Goal: Use online tool/utility: Utilize a website feature to perform a specific function

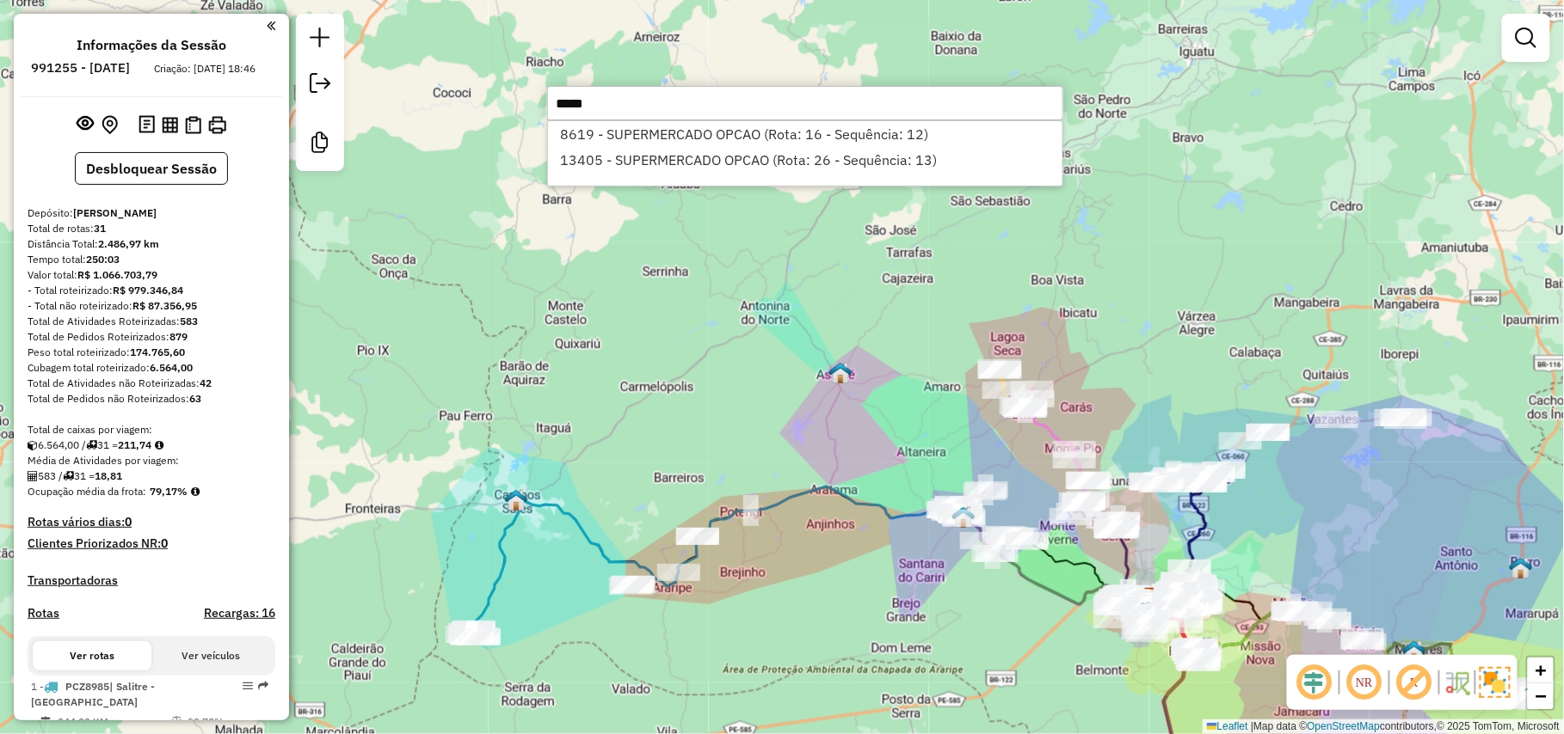
type input "*****"
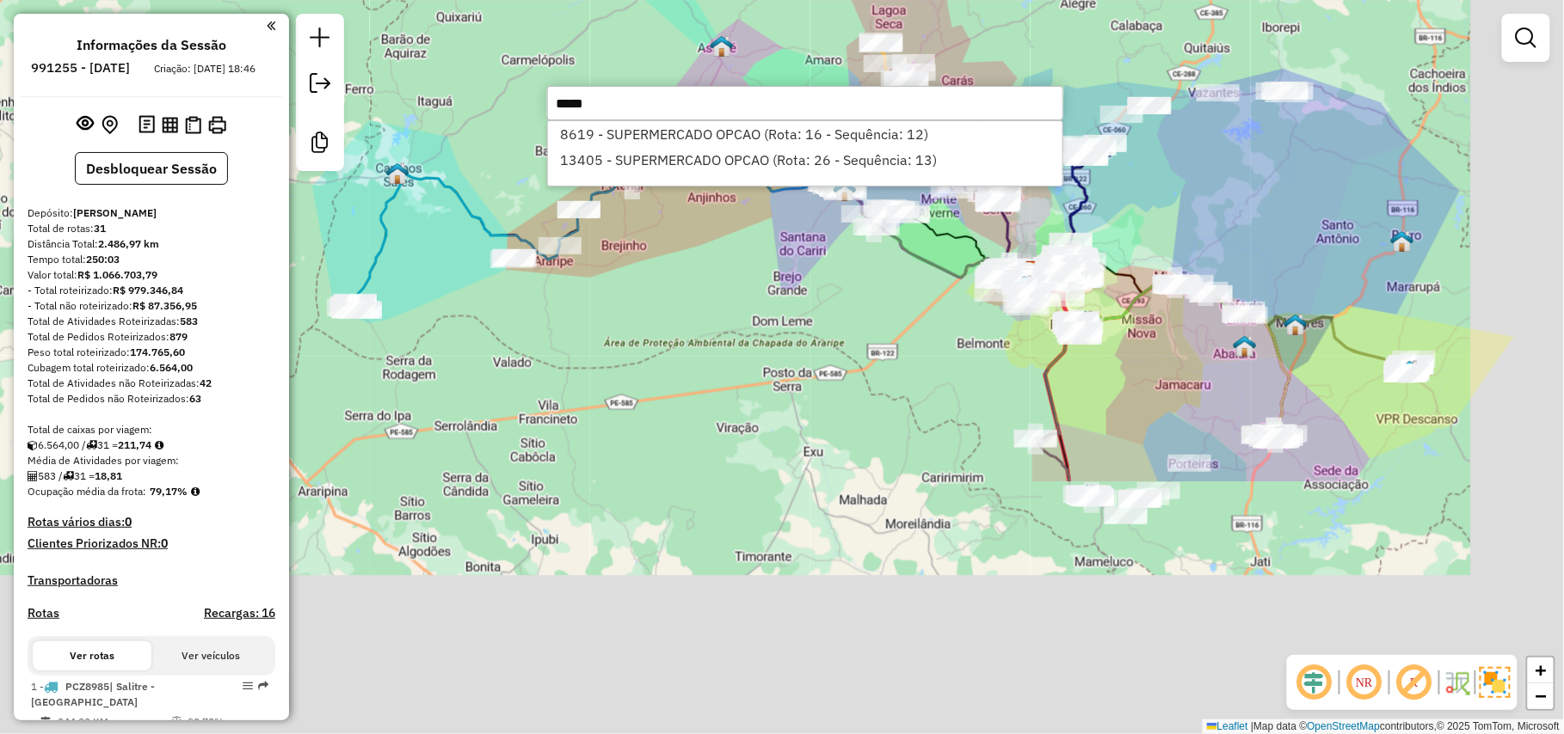
drag, startPoint x: 850, startPoint y: 630, endPoint x: 1175, endPoint y: 355, distance: 425.4
click at [700, 236] on div "Janela de atendimento Grade de atendimento Capacidade Transportadoras Veículos …" at bounding box center [782, 367] width 1564 height 734
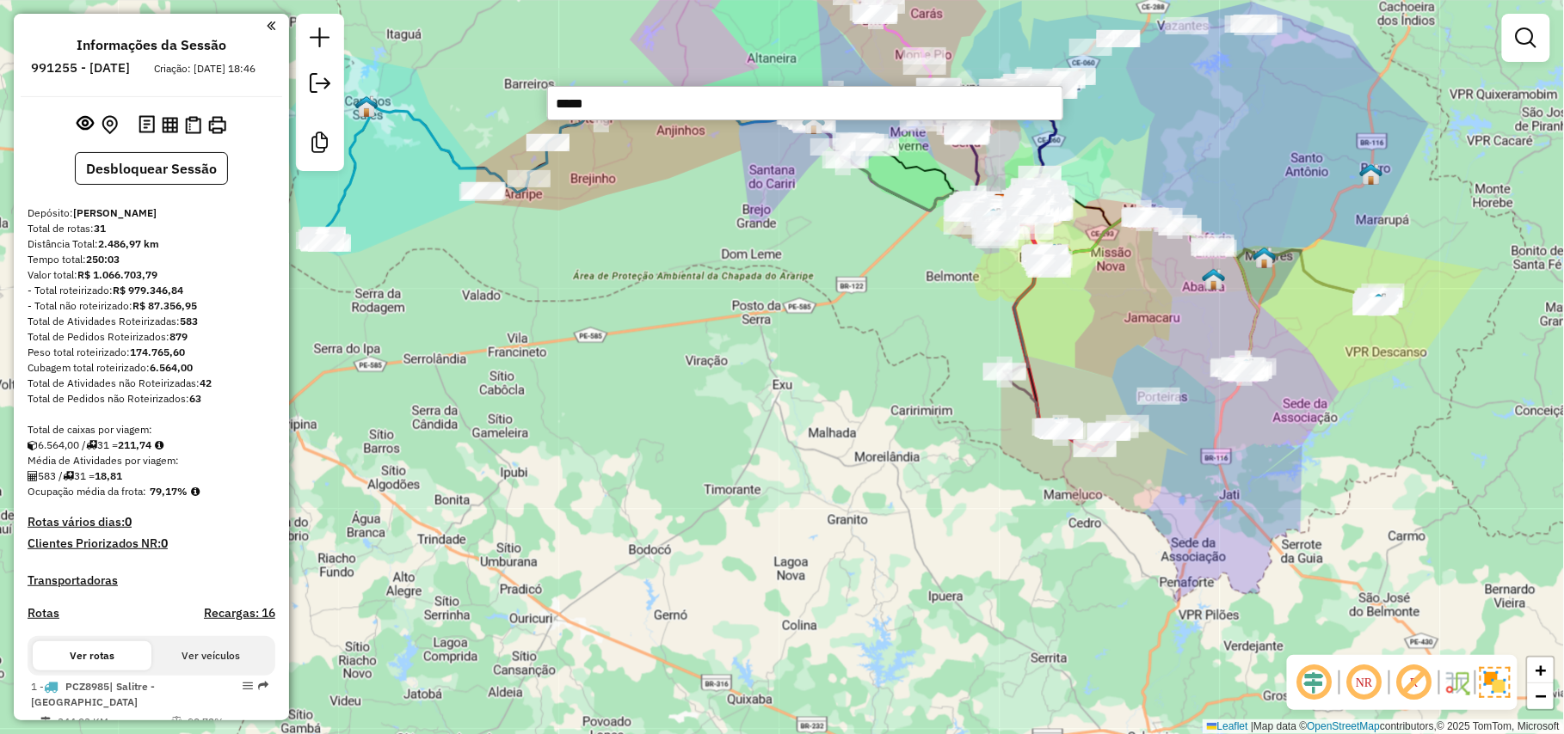
click at [1097, 329] on div "Janela de atendimento Grade de atendimento Capacidade Transportadoras Veículos …" at bounding box center [782, 367] width 1564 height 734
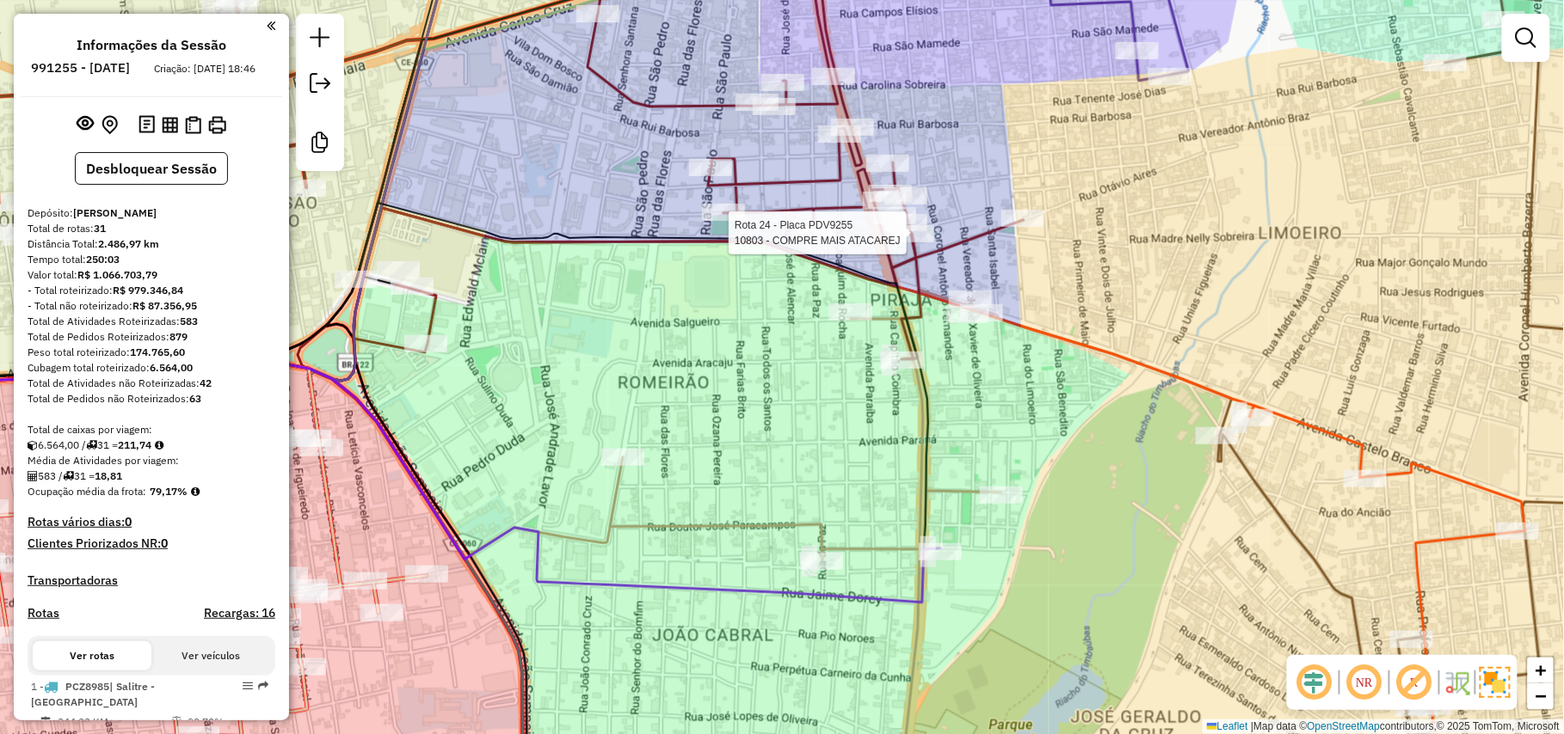
select select "*********"
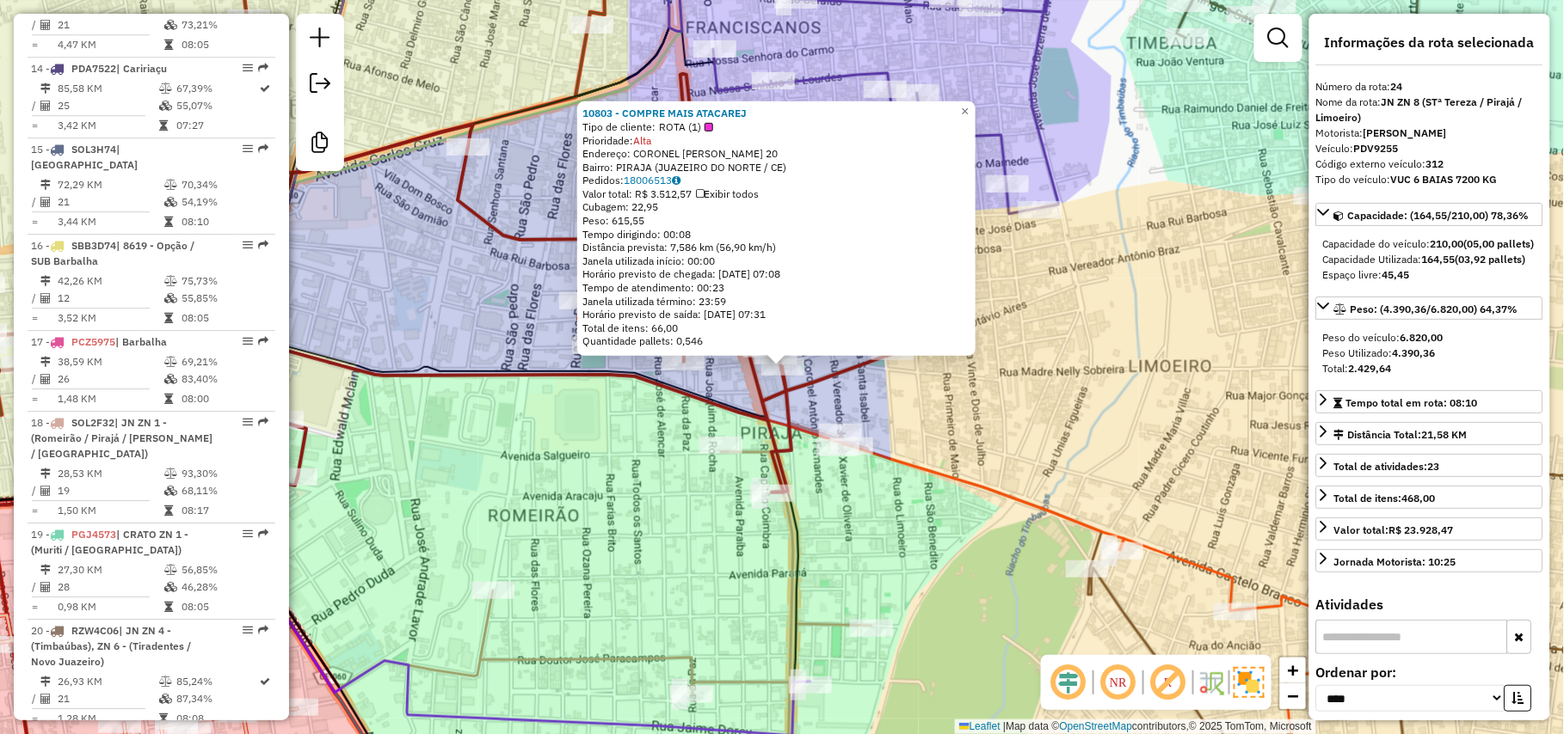
scroll to position [2807, 0]
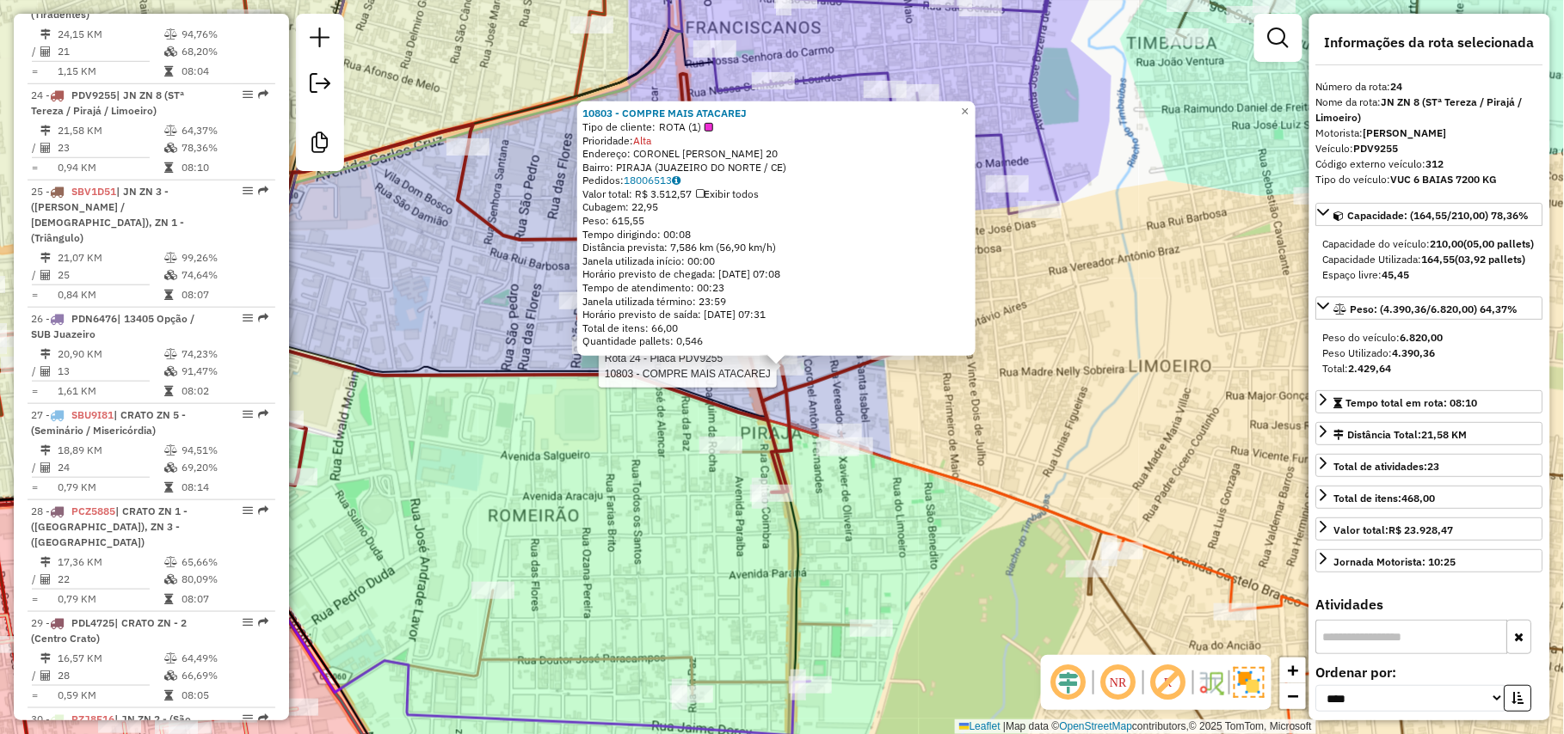
click at [1103, 423] on div "Rota 24 - Placa PDV9255 10803 - COMPRE MAIS ATACAREJ 10803 - COMPRE MAIS ATACAR…" at bounding box center [782, 367] width 1564 height 734
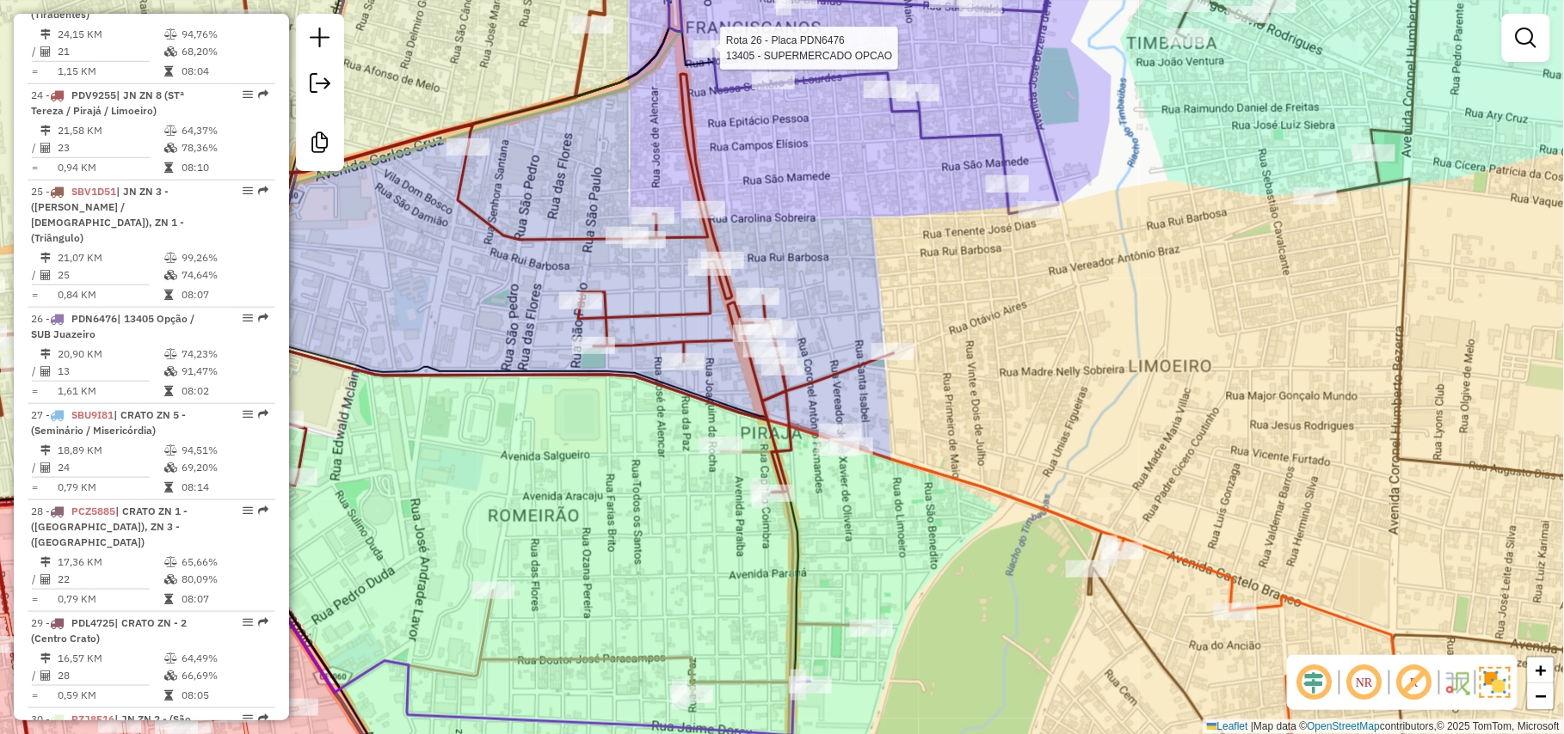
select select "*********"
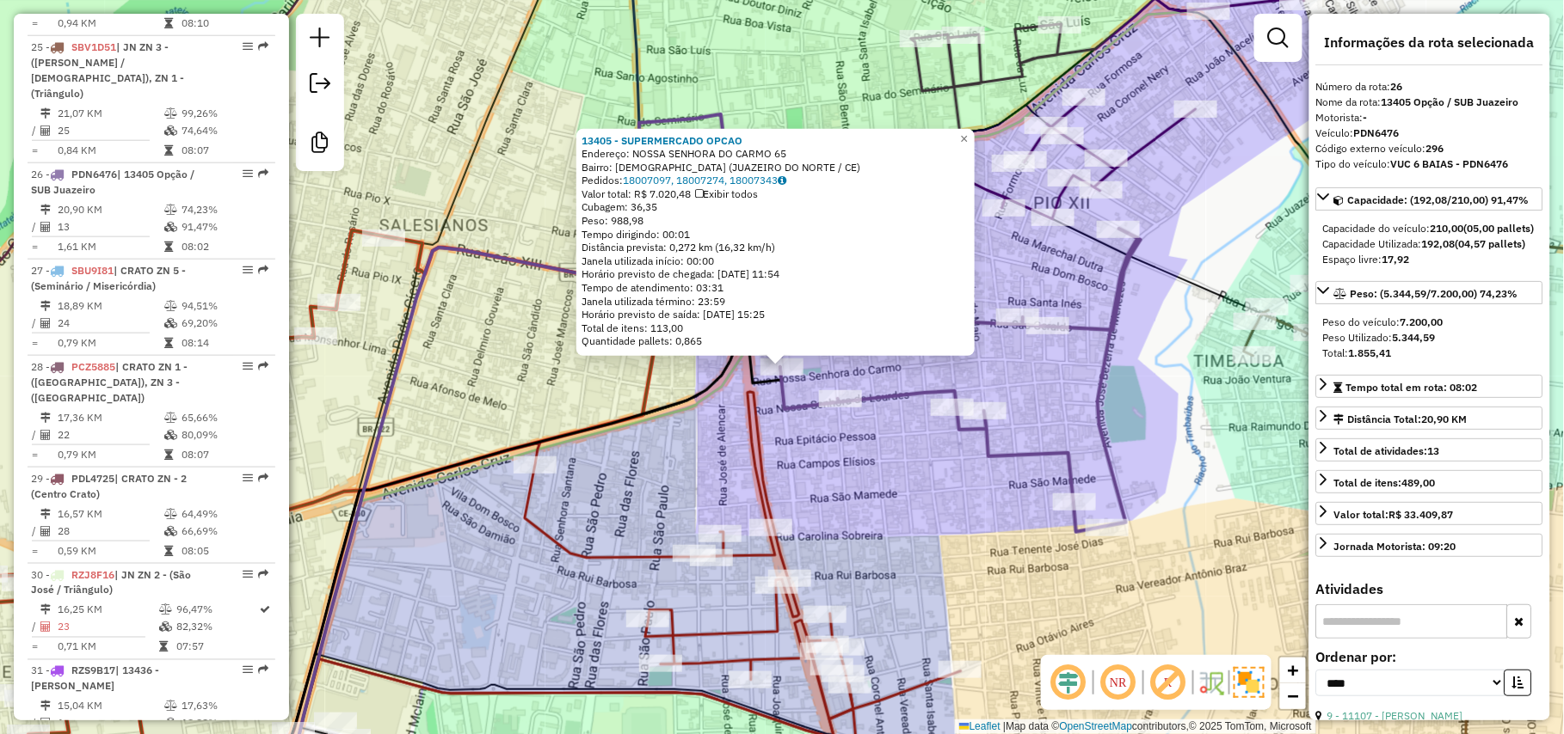
scroll to position [3015, 0]
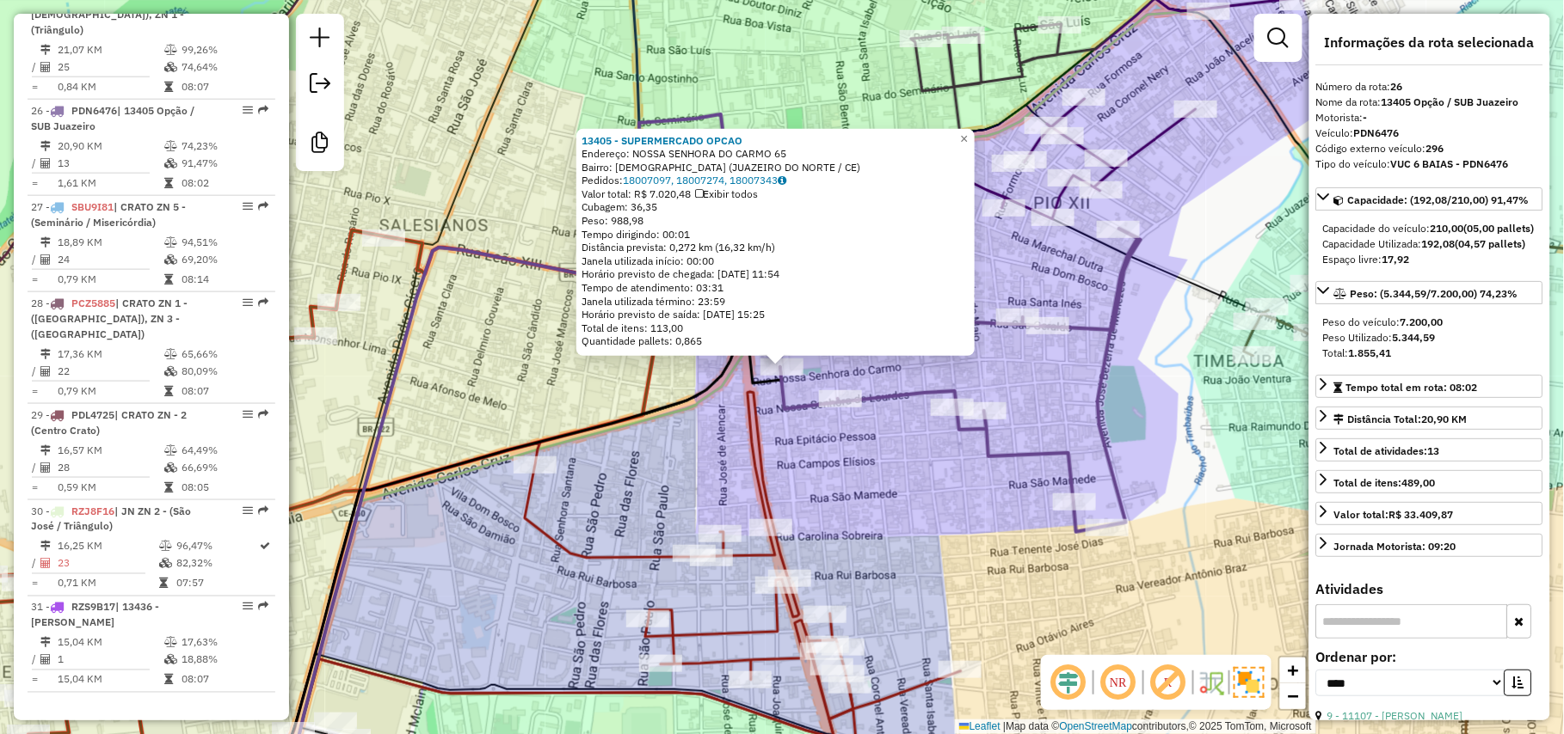
click at [885, 438] on div "13405 - SUPERMERCADO OPCAO Endereço: NOSSA SENHORA DO CARMO 65 Bairro: FRANCISC…" at bounding box center [782, 367] width 1564 height 734
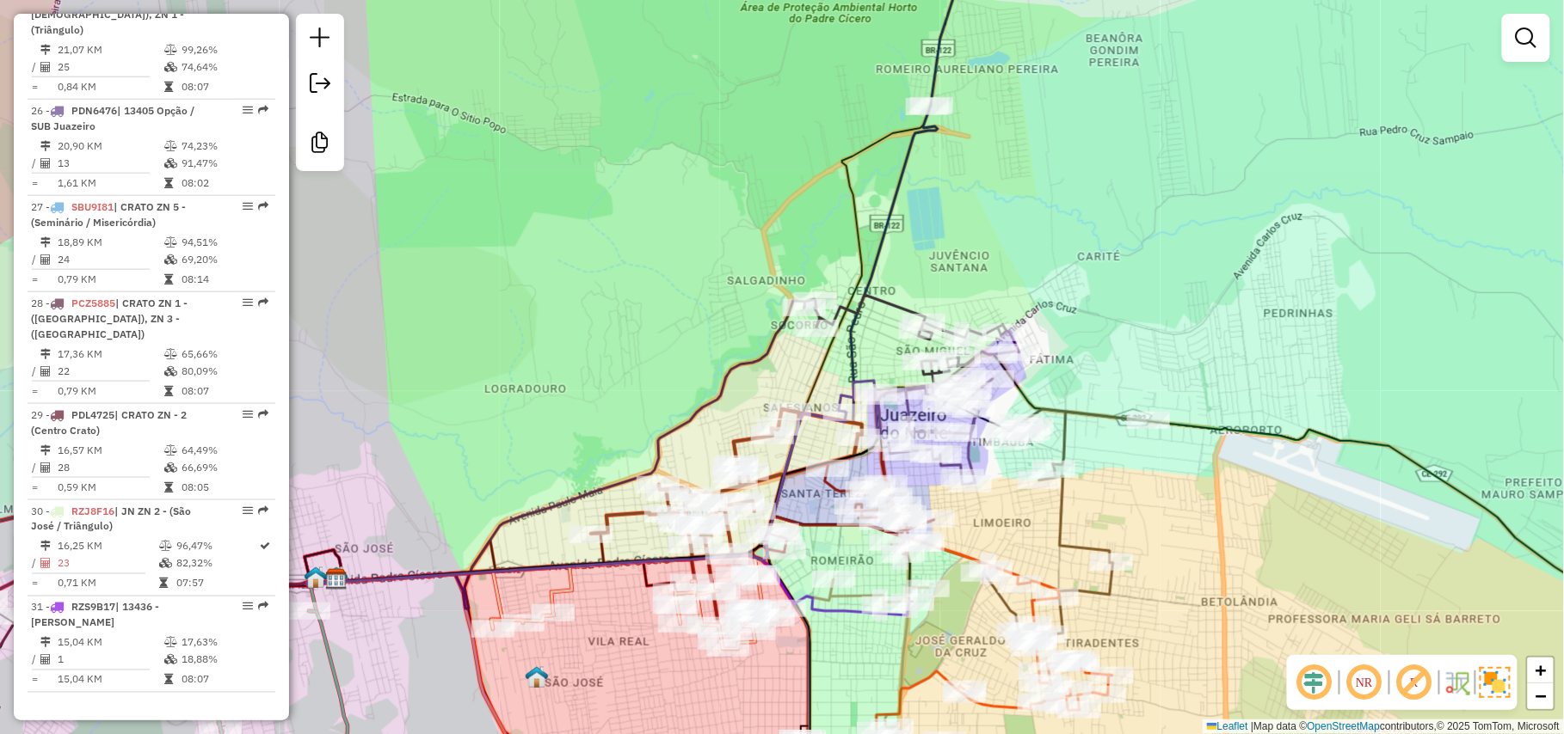
drag, startPoint x: 592, startPoint y: 393, endPoint x: 654, endPoint y: 259, distance: 147.8
click at [654, 259] on div "Janela de atendimento Grade de atendimento Capacidade Transportadoras Veículos …" at bounding box center [782, 367] width 1564 height 734
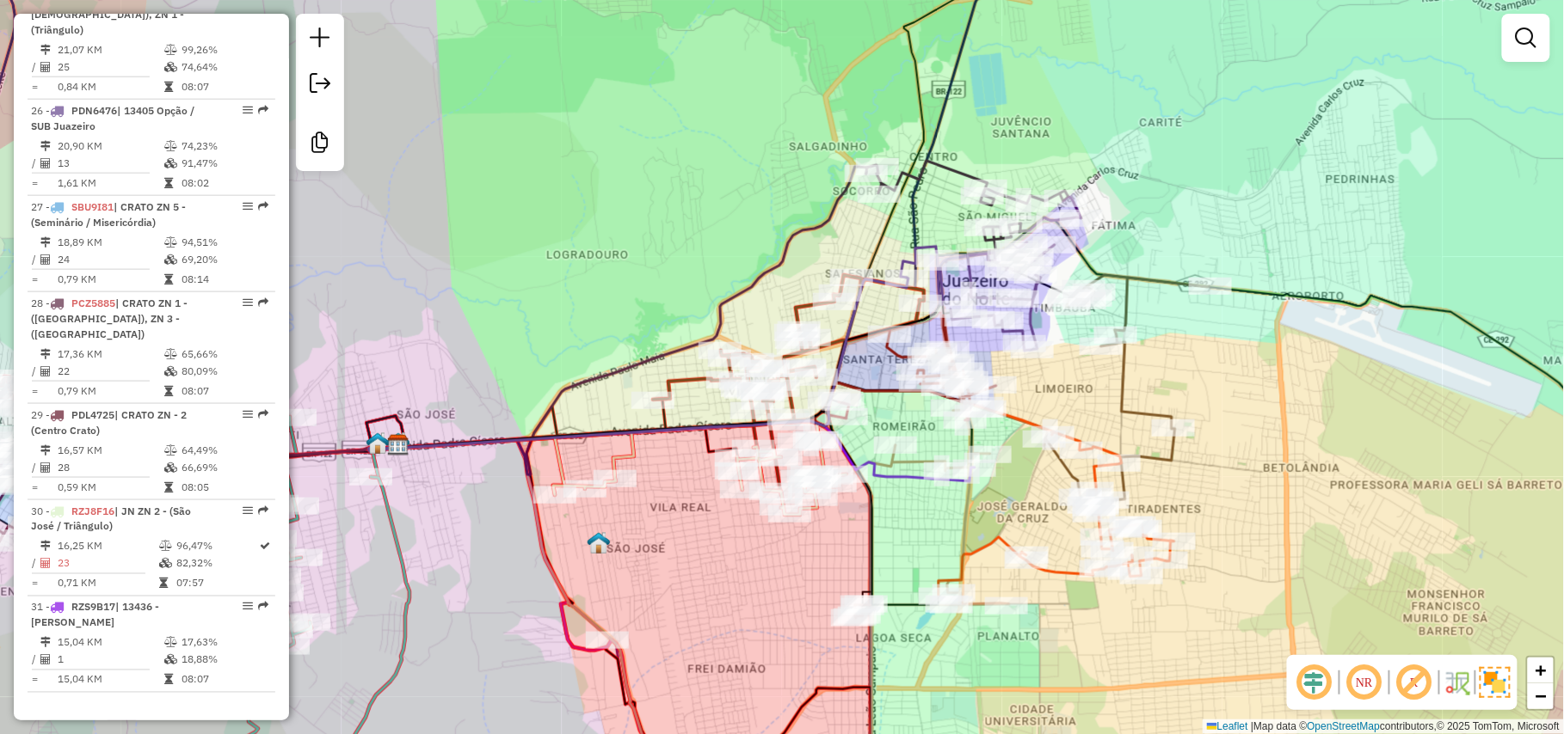
click at [723, 511] on div "Janela de atendimento Grade de atendimento Capacidade Transportadoras Veículos …" at bounding box center [782, 367] width 1564 height 734
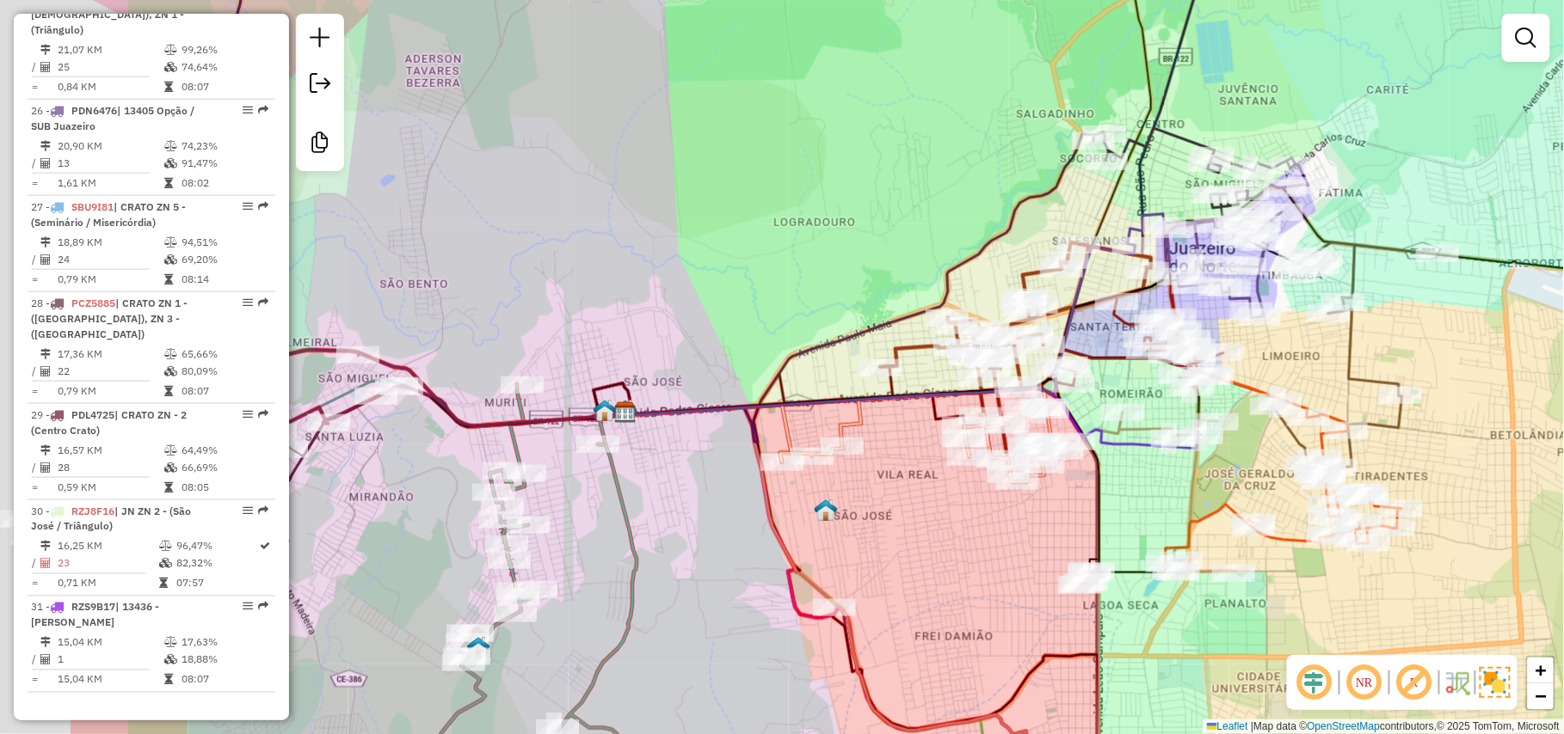
drag, startPoint x: 659, startPoint y: 544, endPoint x: 926, endPoint y: 526, distance: 268.1
click at [925, 527] on div "Janela de atendimento Grade de atendimento Capacidade Transportadoras Veículos …" at bounding box center [782, 367] width 1564 height 734
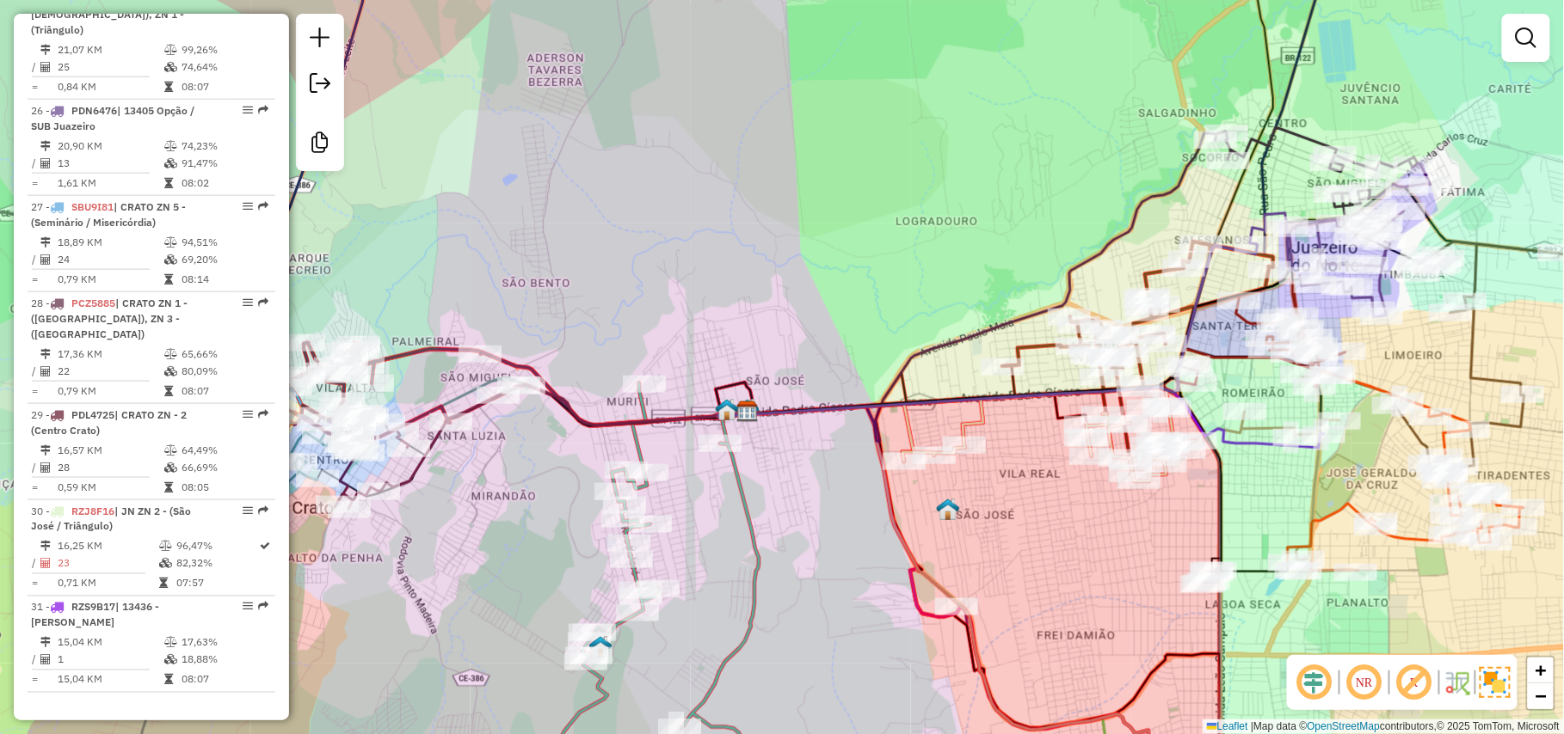
click at [437, 530] on div "Janela de atendimento Grade de atendimento Capacidade Transportadoras Veículos …" at bounding box center [782, 367] width 1564 height 734
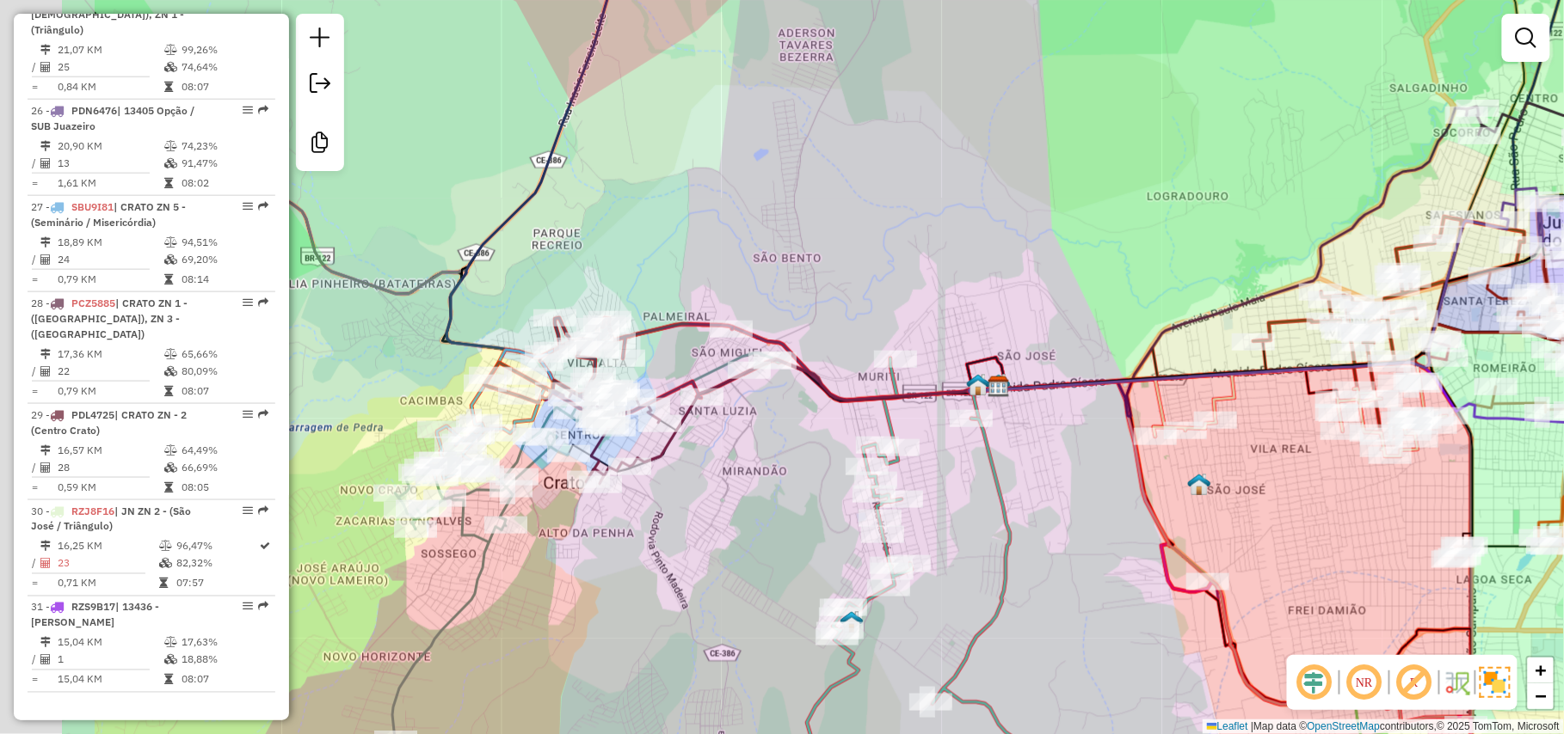
drag, startPoint x: 511, startPoint y: 596, endPoint x: 752, endPoint y: 569, distance: 242.3
click at [752, 569] on div "Janela de atendimento Grade de atendimento Capacidade Transportadoras Veículos …" at bounding box center [782, 367] width 1564 height 734
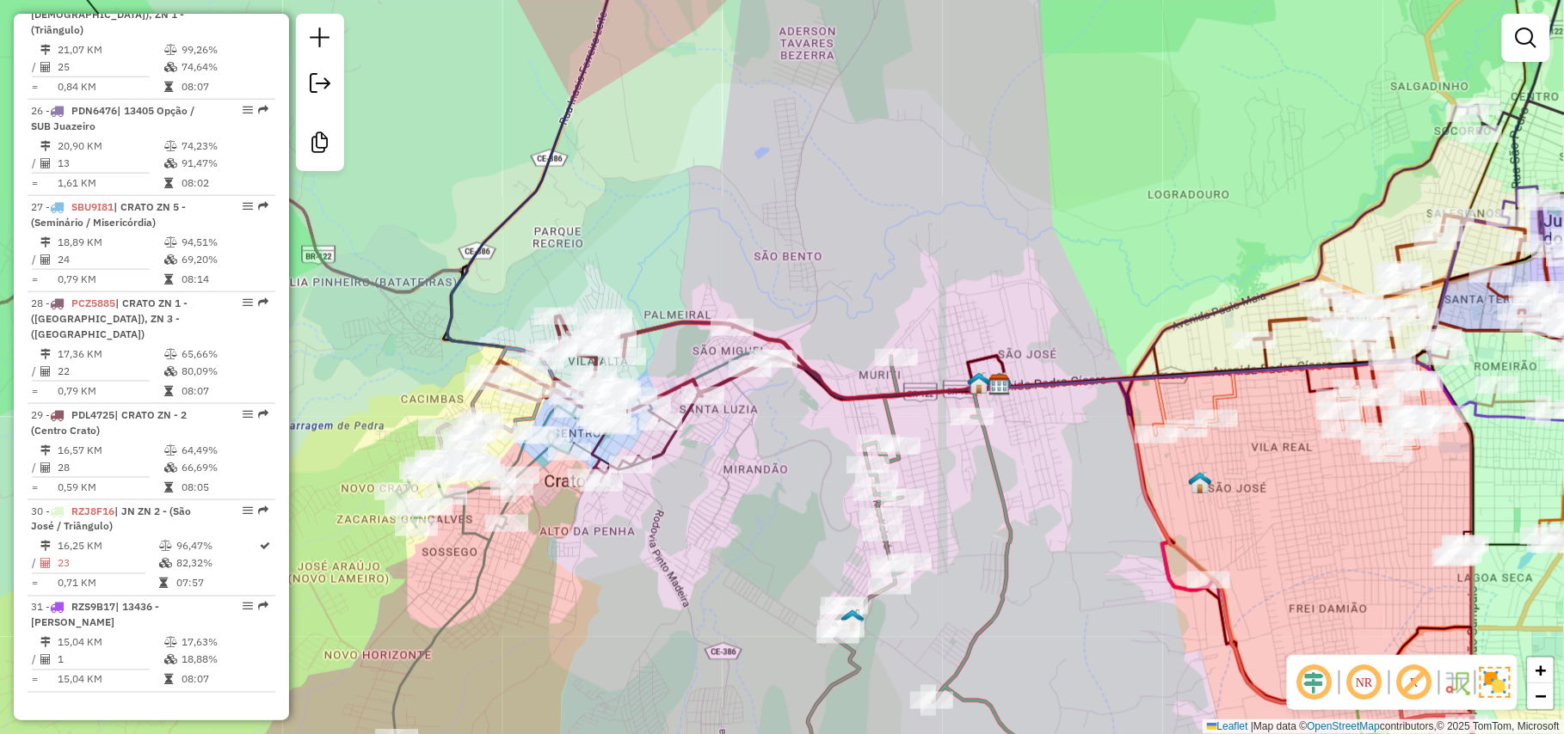
drag, startPoint x: 1111, startPoint y: 630, endPoint x: 1058, endPoint y: 516, distance: 125.4
click at [1060, 517] on div "Janela de atendimento Grade de atendimento Capacidade Transportadoras Veículos …" at bounding box center [782, 367] width 1564 height 734
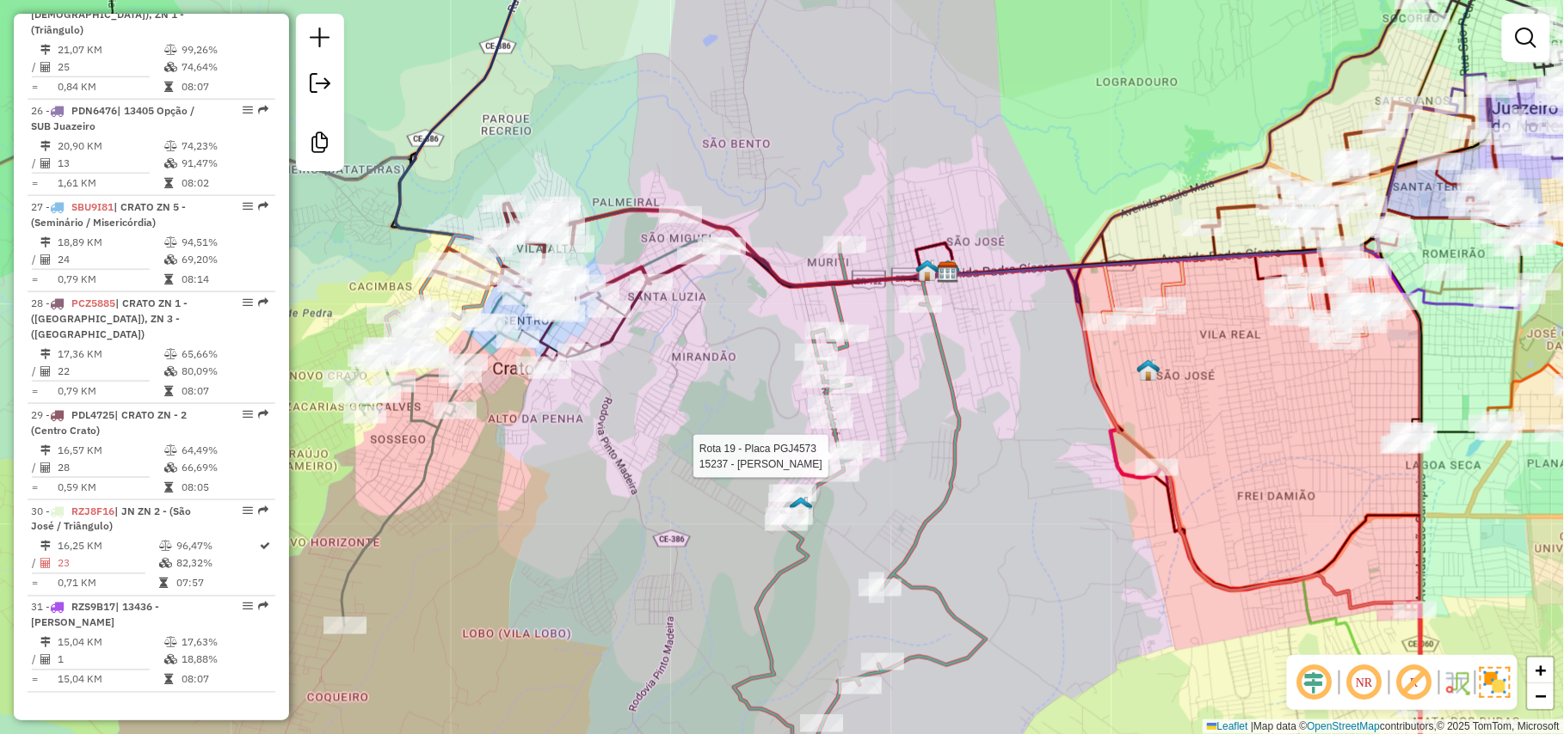
select select "*********"
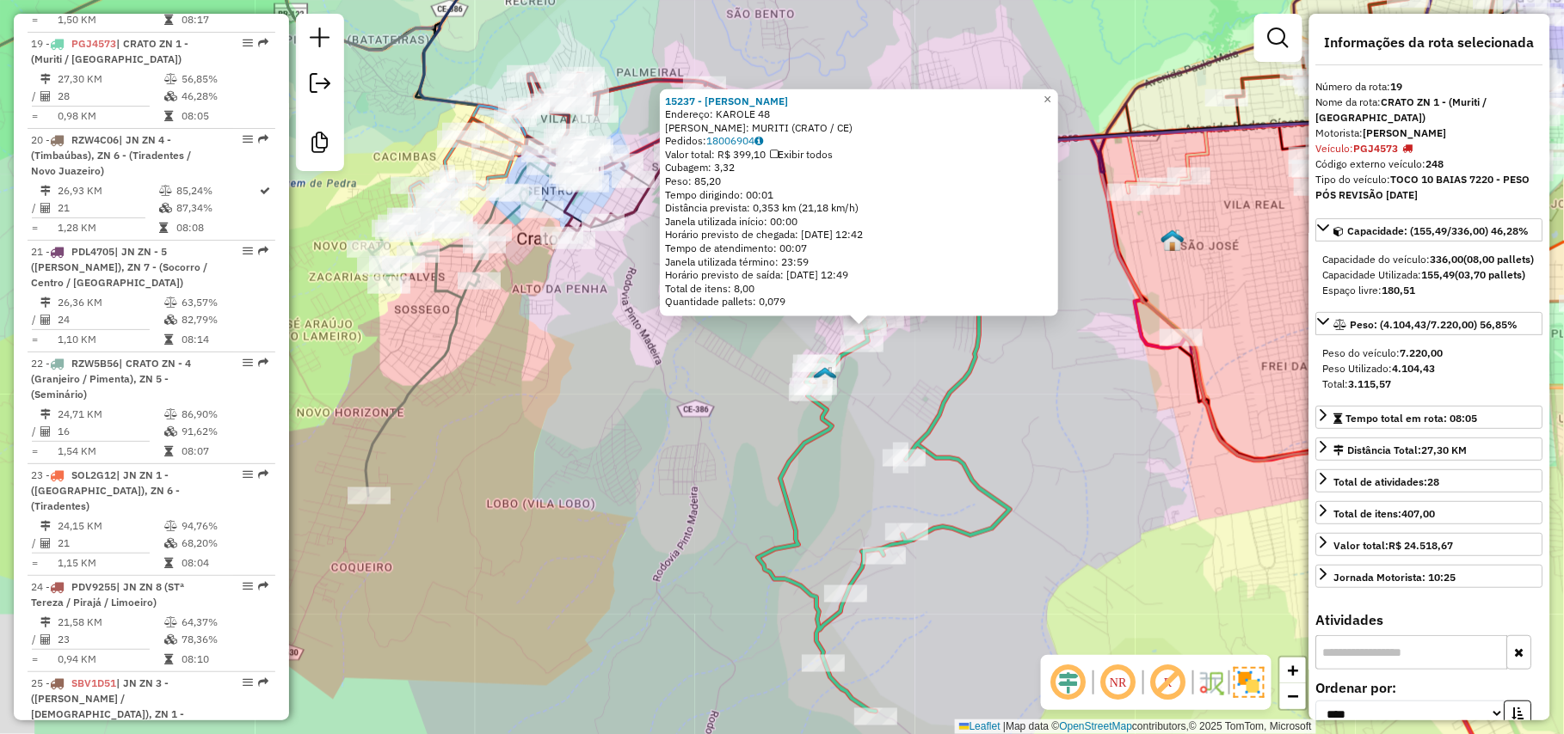
scroll to position [2277, 0]
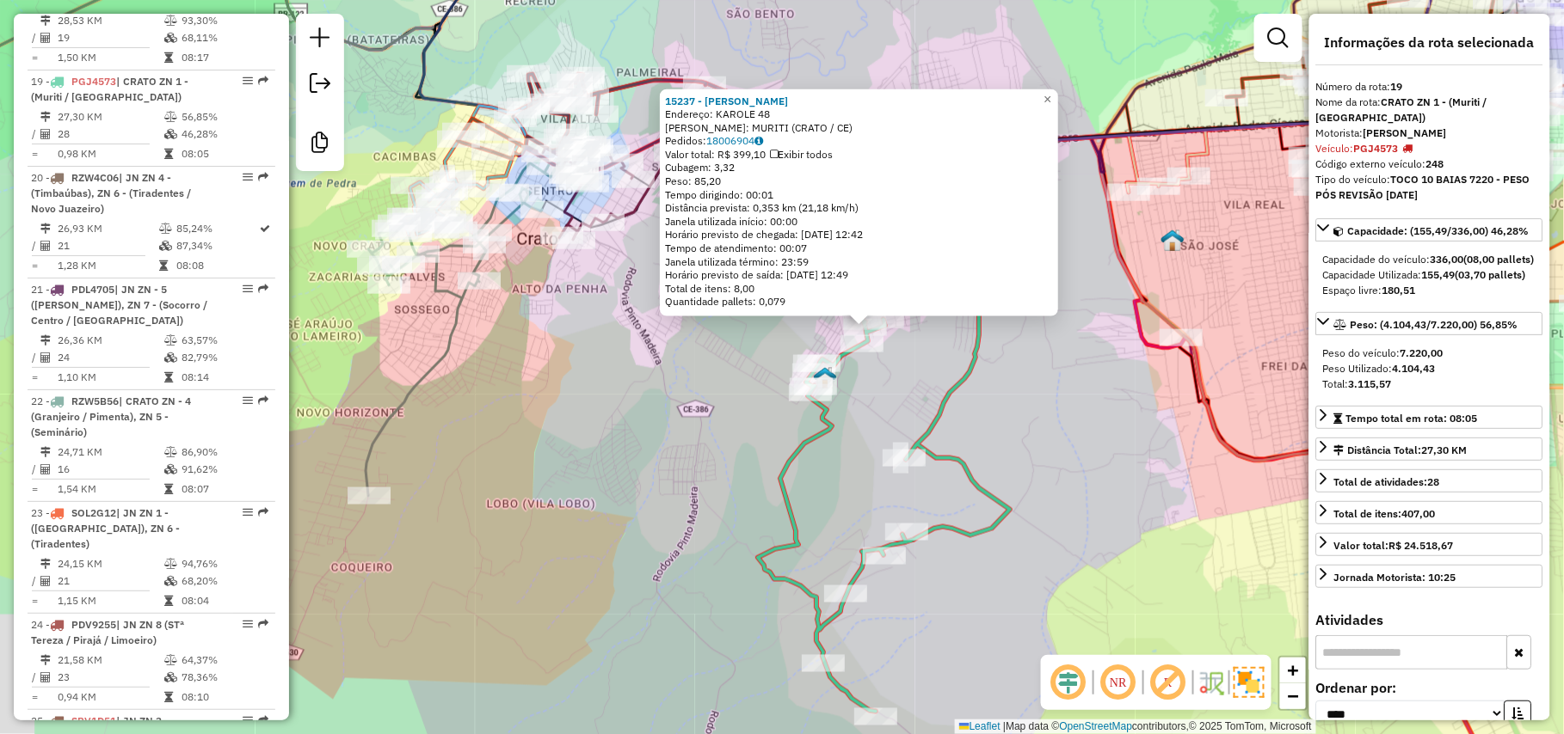
drag, startPoint x: 589, startPoint y: 511, endPoint x: 751, endPoint y: 427, distance: 181.9
click at [750, 428] on div "15237 - [PERSON_NAME]: [PERSON_NAME] 48 Bairro: MURITI (CRATO / CE) Pedidos: 18…" at bounding box center [782, 367] width 1564 height 734
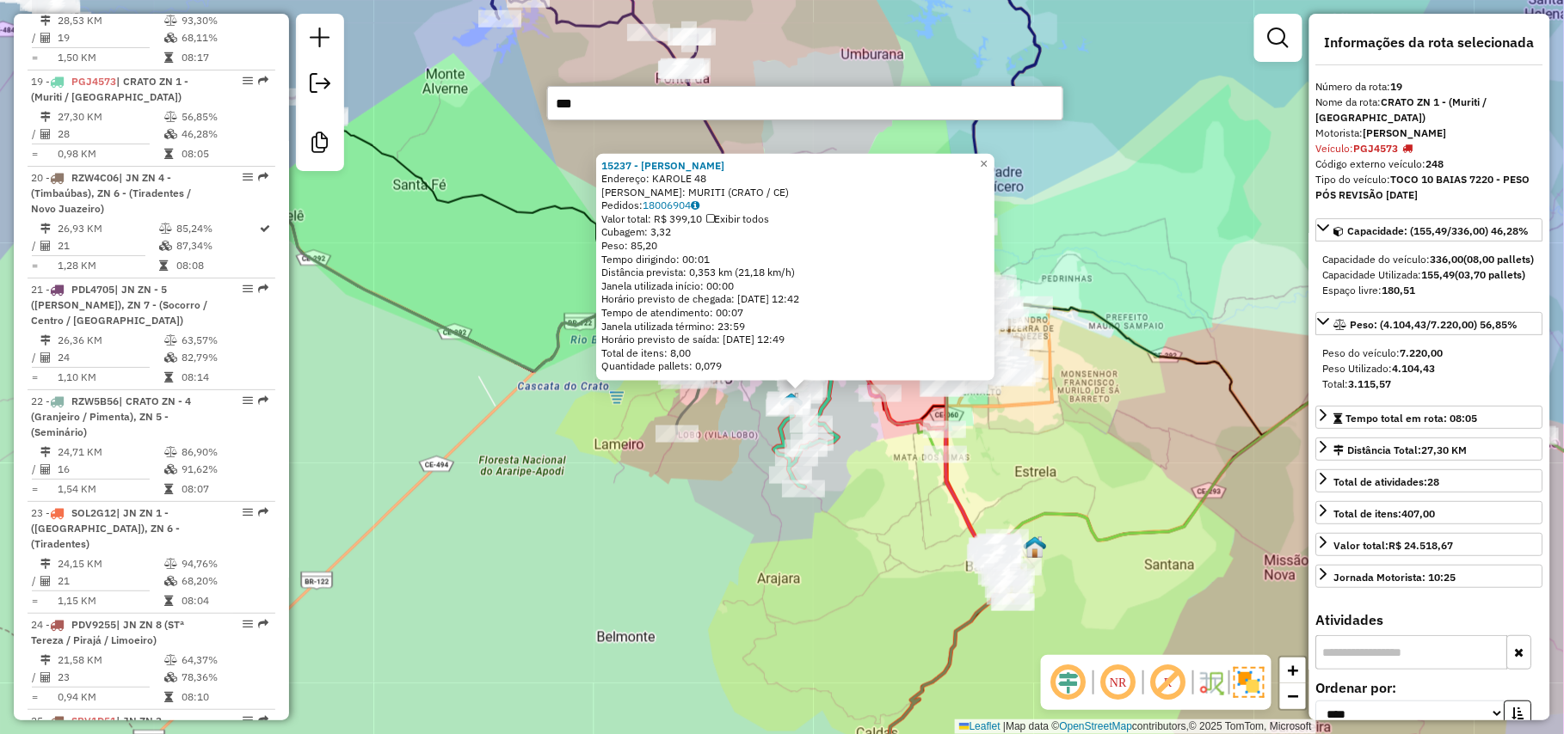
type input "****"
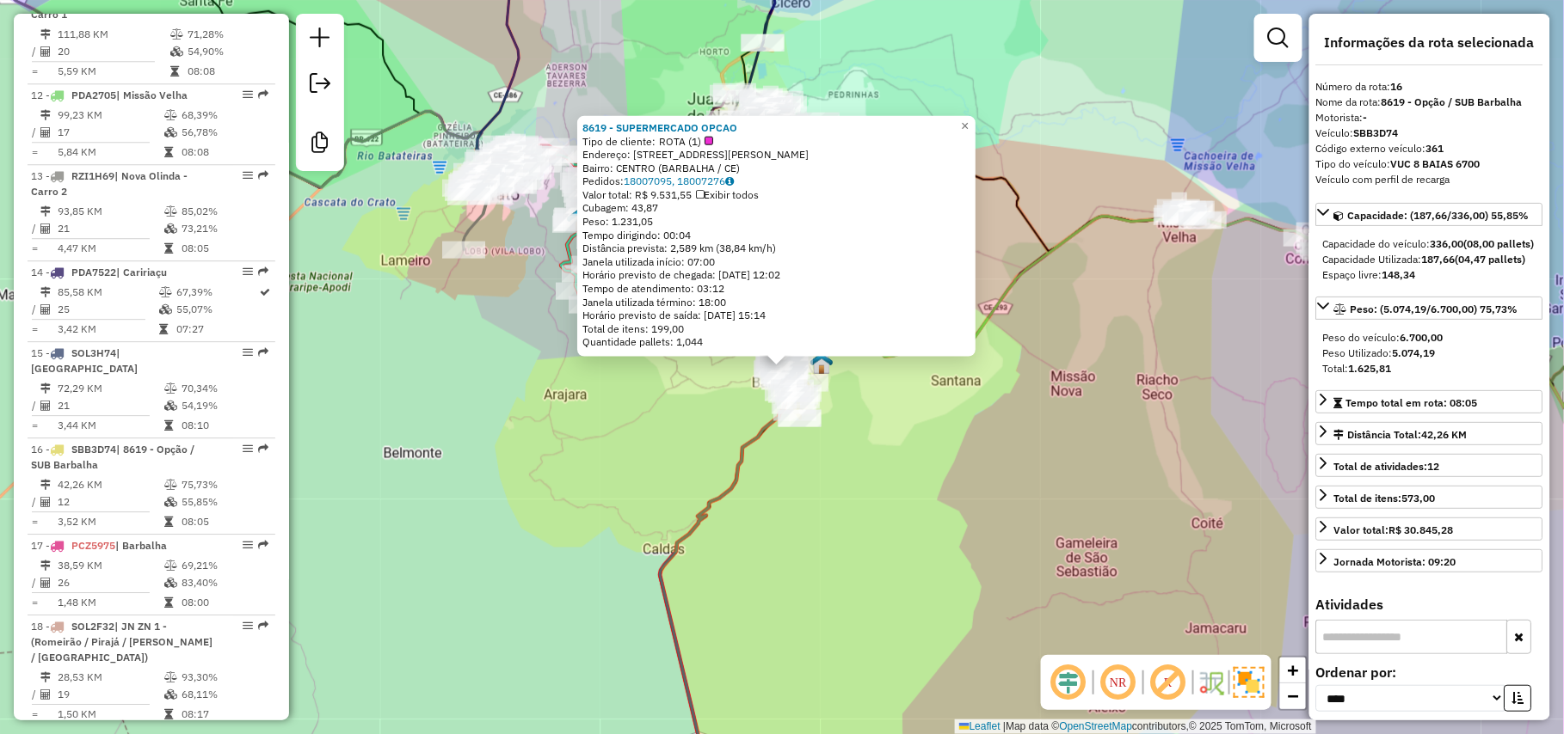
scroll to position [1497, 0]
